Goal: Information Seeking & Learning: Learn about a topic

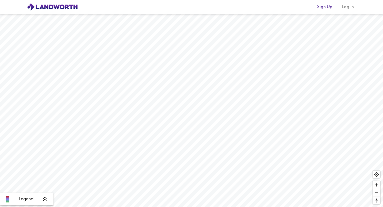
click at [346, 5] on span "Log in" at bounding box center [347, 6] width 13 height 7
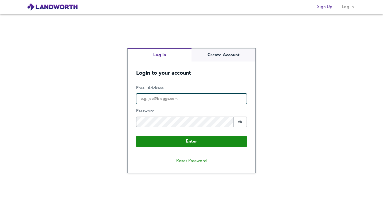
click at [184, 99] on input "Email Address" at bounding box center [191, 99] width 111 height 11
paste input "[PERSON_NAME][EMAIL_ADDRESS][DOMAIN_NAME]"
type input "[PERSON_NAME][EMAIL_ADDRESS][DOMAIN_NAME]"
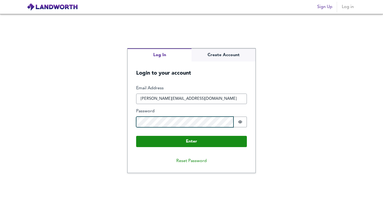
click at [136, 136] on button "Enter" at bounding box center [191, 141] width 111 height 11
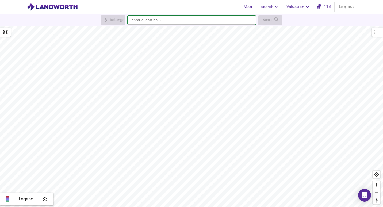
click at [153, 24] on input "text" at bounding box center [191, 19] width 128 height 9
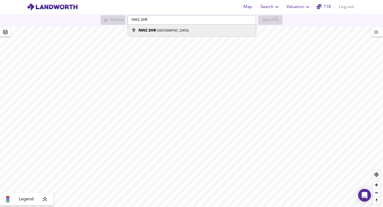
click at [164, 29] on small "[GEOGRAPHIC_DATA]" at bounding box center [173, 30] width 32 height 3
type input "[STREET_ADDRESS]"
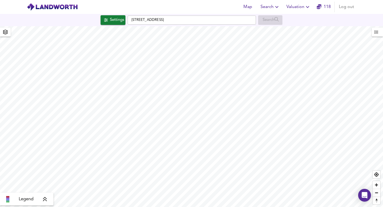
checkbox input "false"
checkbox input "true"
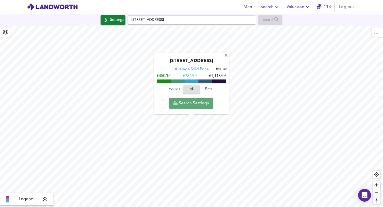
click at [193, 100] on span "Search Settings" at bounding box center [191, 102] width 36 height 7
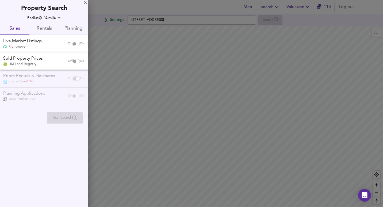
click at [74, 61] on input "checkbox" at bounding box center [74, 61] width 13 height 4
checkbox input "true"
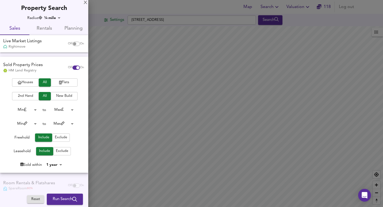
click at [59, 80] on span "Flats" at bounding box center [63, 82] width 21 height 6
click at [63, 95] on span "New Build" at bounding box center [63, 96] width 21 height 6
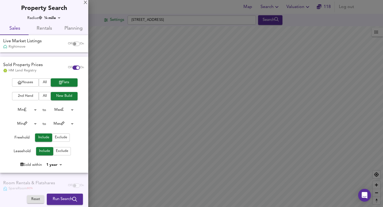
click at [58, 197] on span "Run Search" at bounding box center [65, 199] width 24 height 7
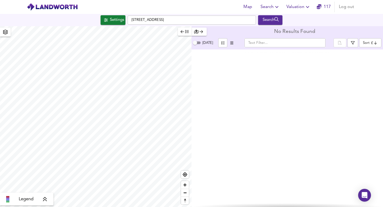
click at [182, 31] on icon "button" at bounding box center [181, 32] width 3 height 4
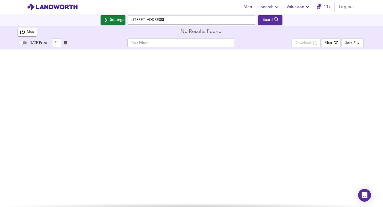
click at [116, 94] on div at bounding box center [191, 127] width 383 height 157
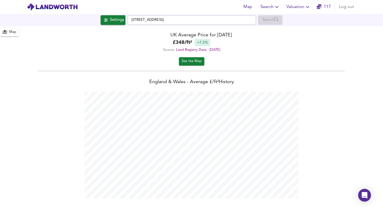
scroll to position [207, 383]
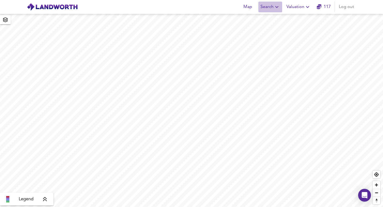
click at [275, 5] on icon "button" at bounding box center [276, 7] width 6 height 6
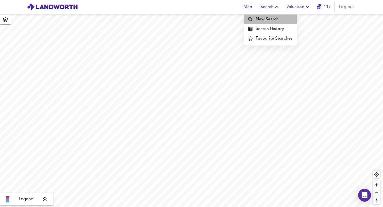
click at [271, 17] on li "New Search" at bounding box center [270, 19] width 53 height 10
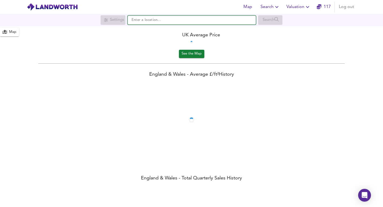
click at [154, 17] on input "text" at bounding box center [191, 19] width 128 height 9
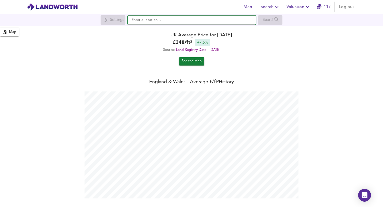
scroll to position [207, 383]
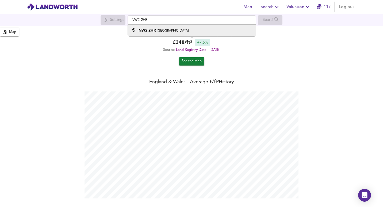
click at [157, 29] on small "[GEOGRAPHIC_DATA]" at bounding box center [173, 30] width 32 height 3
type input "[STREET_ADDRESS]"
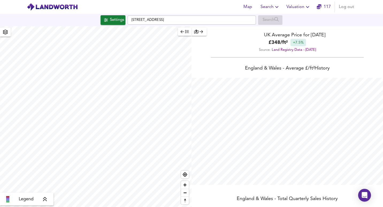
checkbox input "false"
checkbox input "true"
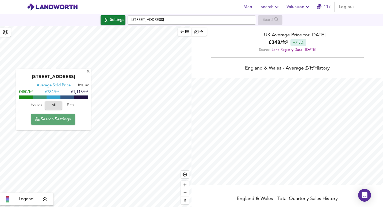
click at [51, 118] on span "Search Settings" at bounding box center [53, 118] width 36 height 7
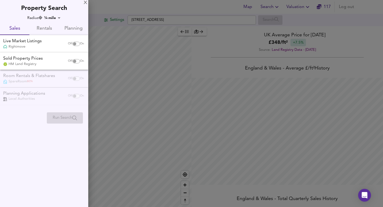
click at [73, 60] on input "checkbox" at bounding box center [74, 61] width 13 height 4
checkbox input "true"
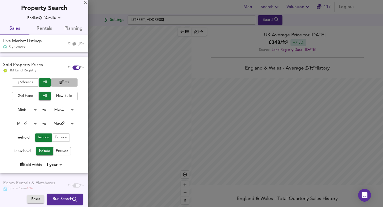
click at [64, 80] on span "Flats" at bounding box center [63, 82] width 21 height 6
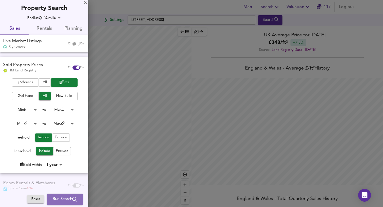
click at [59, 200] on span "Run Search" at bounding box center [65, 199] width 24 height 7
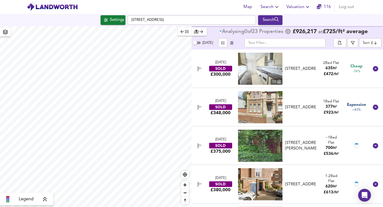
click at [372, 43] on body "Map Search Valuation [STREET_ADDRESS] Search Legend Analysing 0 of 23 Propert i…" at bounding box center [191, 103] width 383 height 207
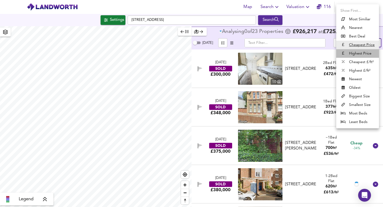
click at [363, 53] on li "Highest Price" at bounding box center [357, 53] width 43 height 9
type input "expensive"
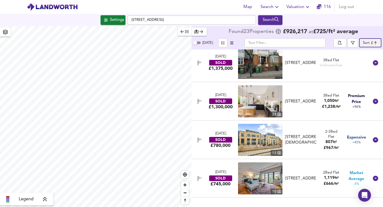
scroll to position [160, 0]
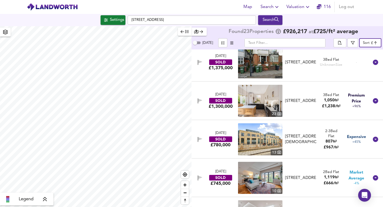
click at [372, 140] on icon at bounding box center [374, 139] width 5 height 5
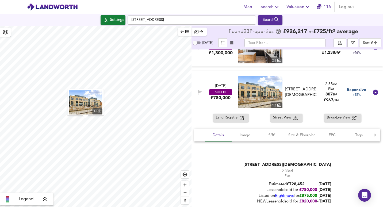
scroll to position [240, 0]
